Goal: Transaction & Acquisition: Purchase product/service

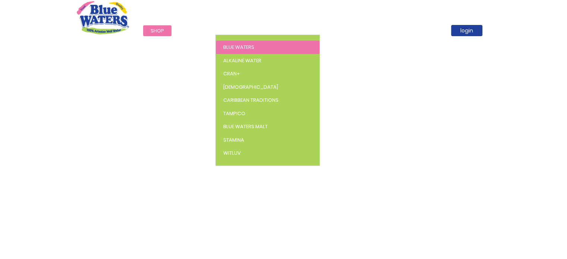
click at [240, 45] on span "Blue Waters" at bounding box center [238, 47] width 31 height 7
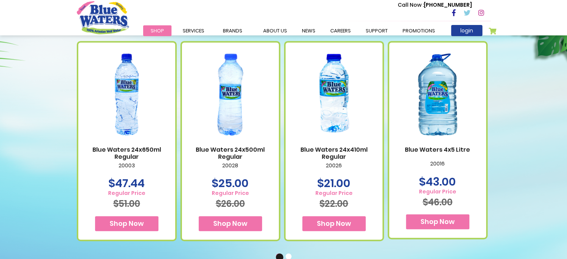
scroll to position [447, 0]
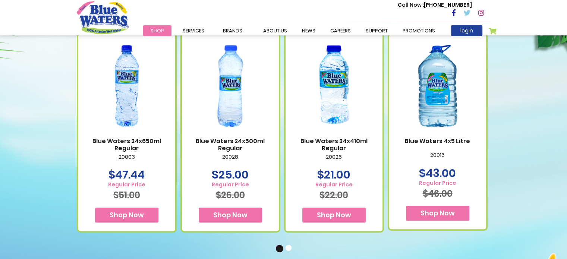
click at [335, 95] on img at bounding box center [334, 86] width 82 height 102
